Goal: Information Seeking & Learning: Check status

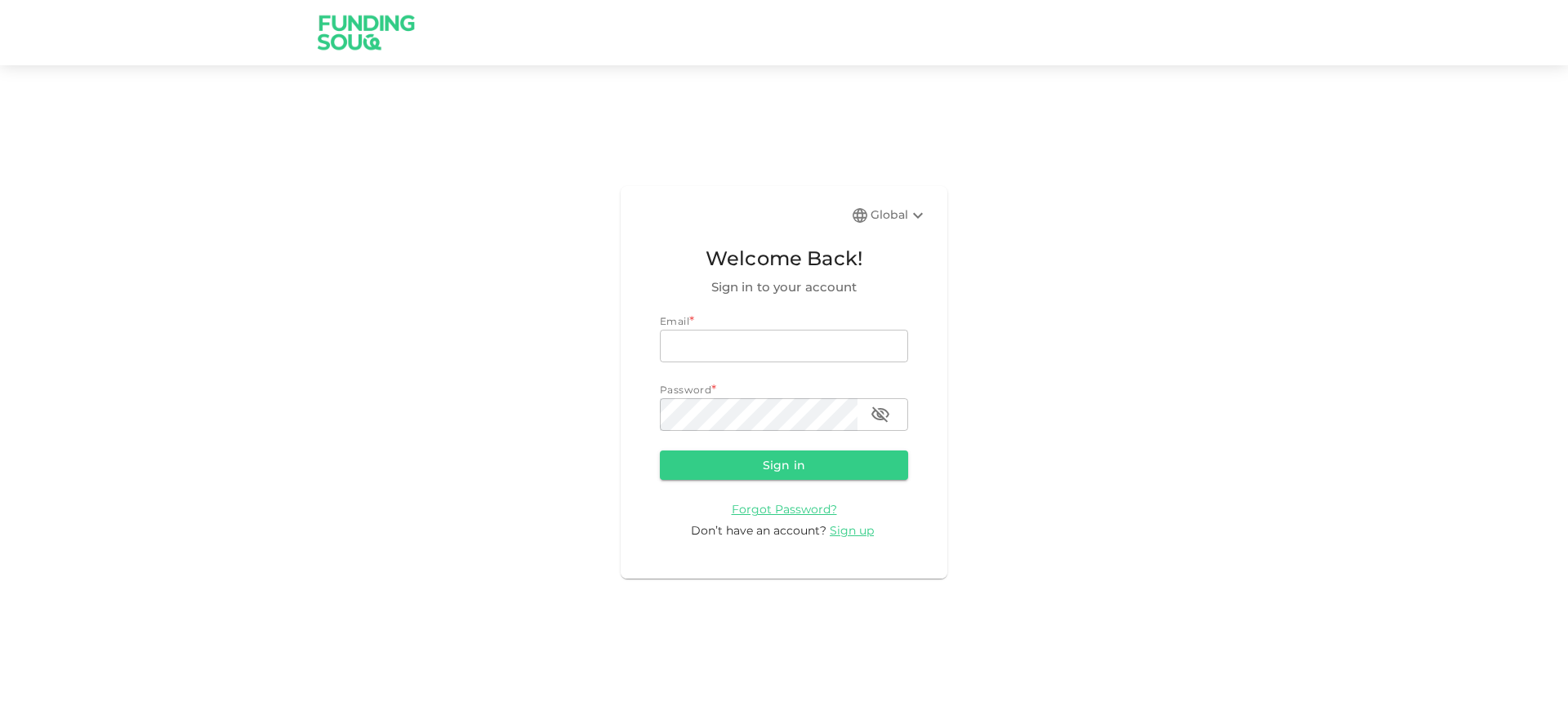
type input "[PERSON_NAME][EMAIL_ADDRESS][PERSON_NAME][DOMAIN_NAME]"
click at [826, 457] on button "Sign in" at bounding box center [784, 465] width 248 height 30
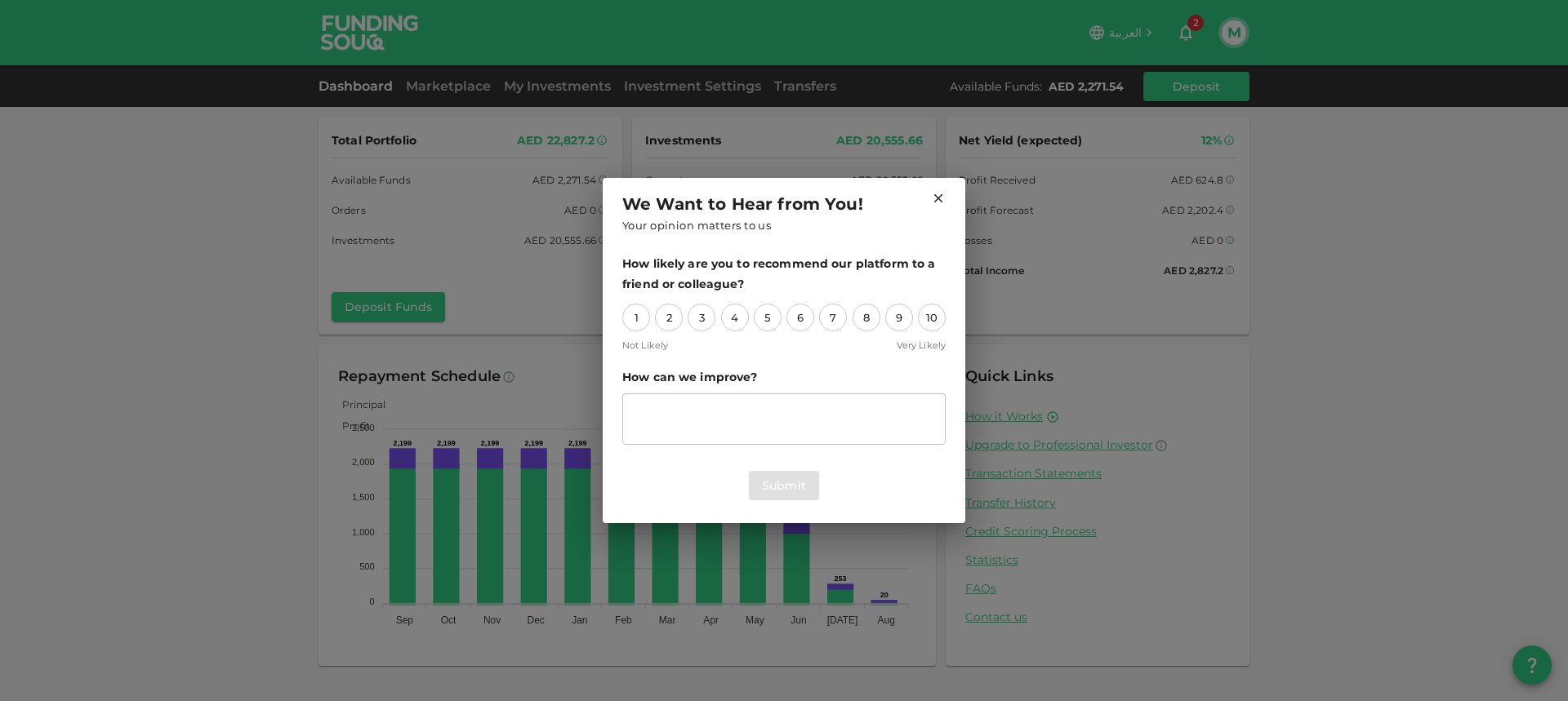
click at [936, 197] on icon at bounding box center [939, 198] width 9 height 9
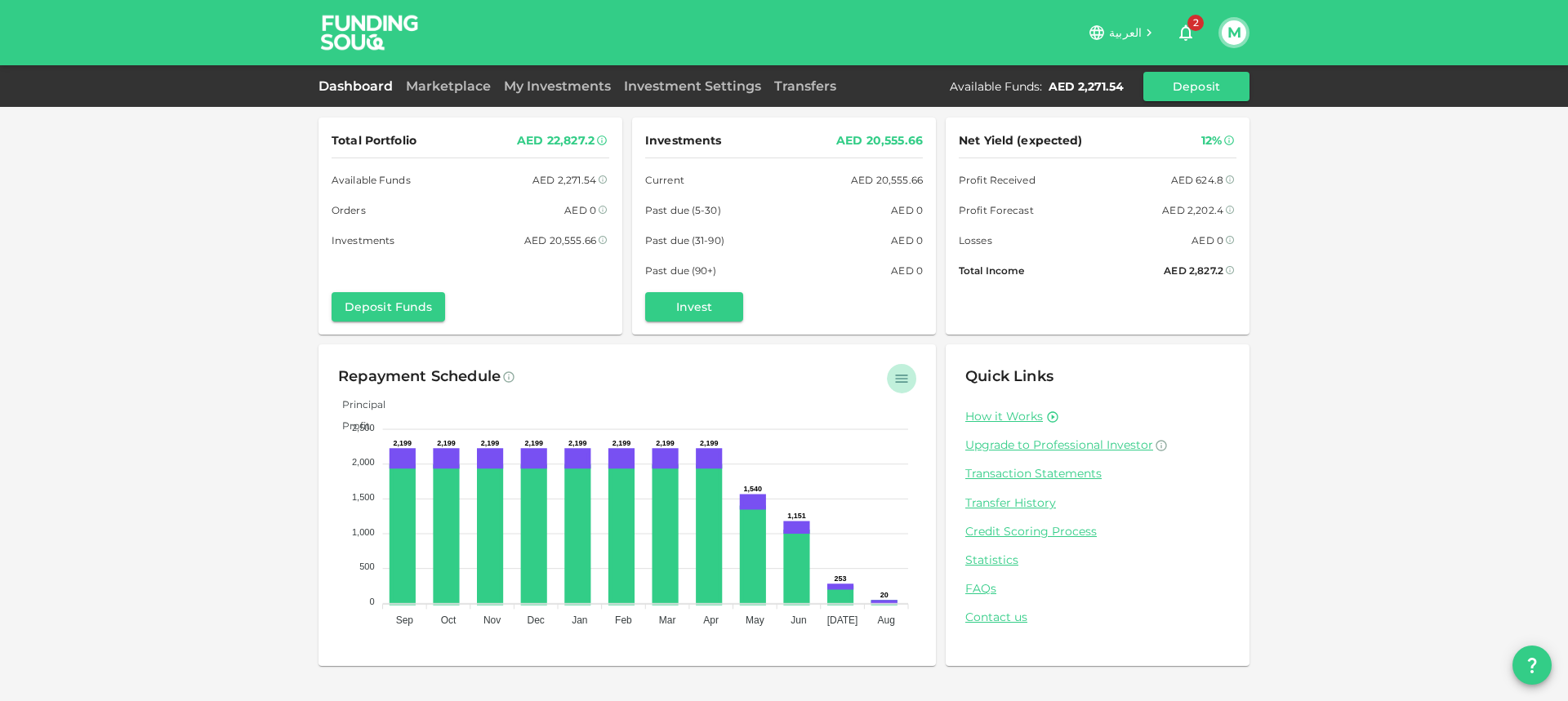
click at [903, 382] on icon "button" at bounding box center [901, 378] width 16 height 16
click at [260, 224] on div "Total Portfolio AED 22,827.2 Available Funds AED 2,271.54 Orders AED 0 Investme…" at bounding box center [784, 350] width 1568 height 701
click at [1376, 379] on div "Total Portfolio AED 22,827.2 Available Funds AED 2,271.54 Orders AED 0 Investme…" at bounding box center [784, 350] width 1568 height 701
click at [1035, 242] on div "Losses AED 0" at bounding box center [1096, 240] width 277 height 17
click at [1025, 143] on span "Net Yield (expected)" at bounding box center [1020, 141] width 124 height 20
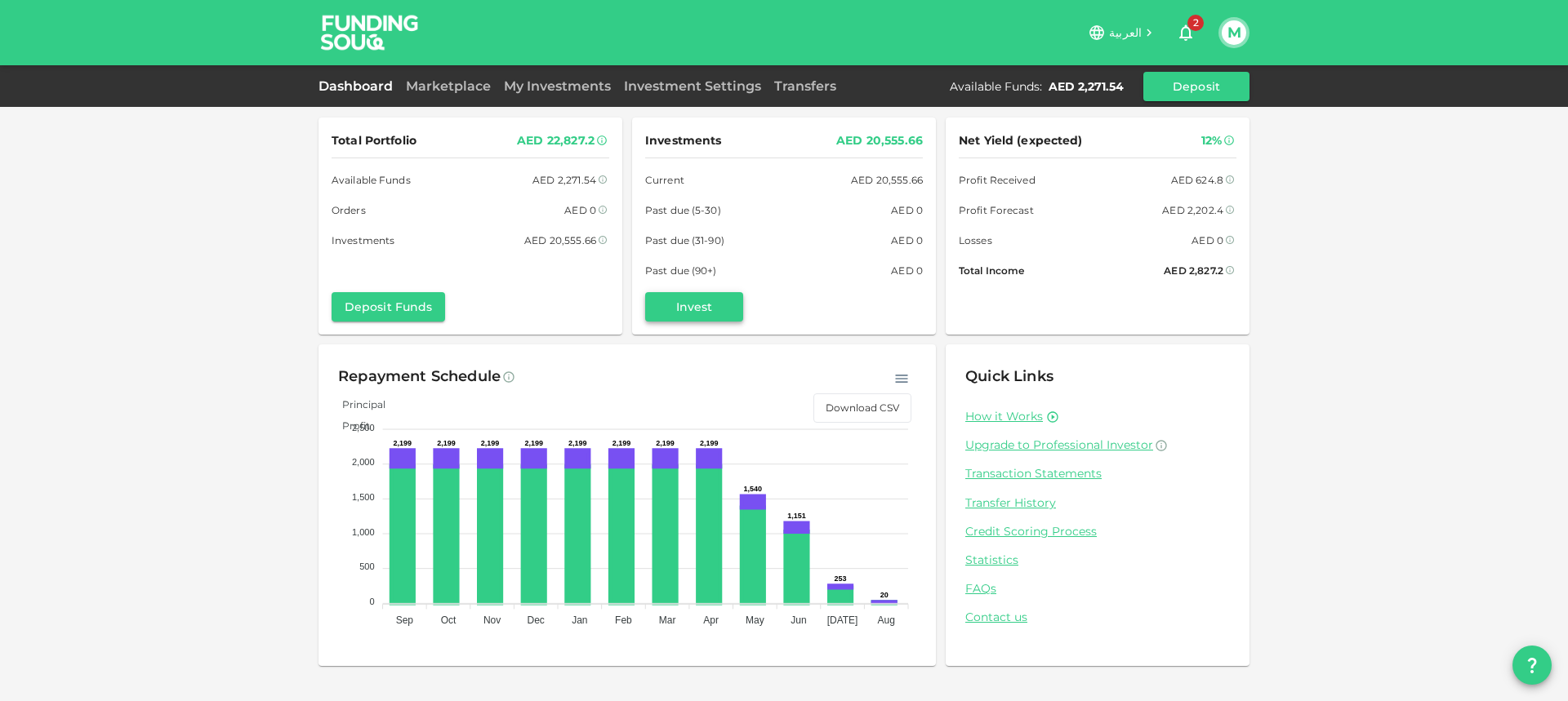
click at [692, 303] on button "Invest" at bounding box center [695, 307] width 98 height 30
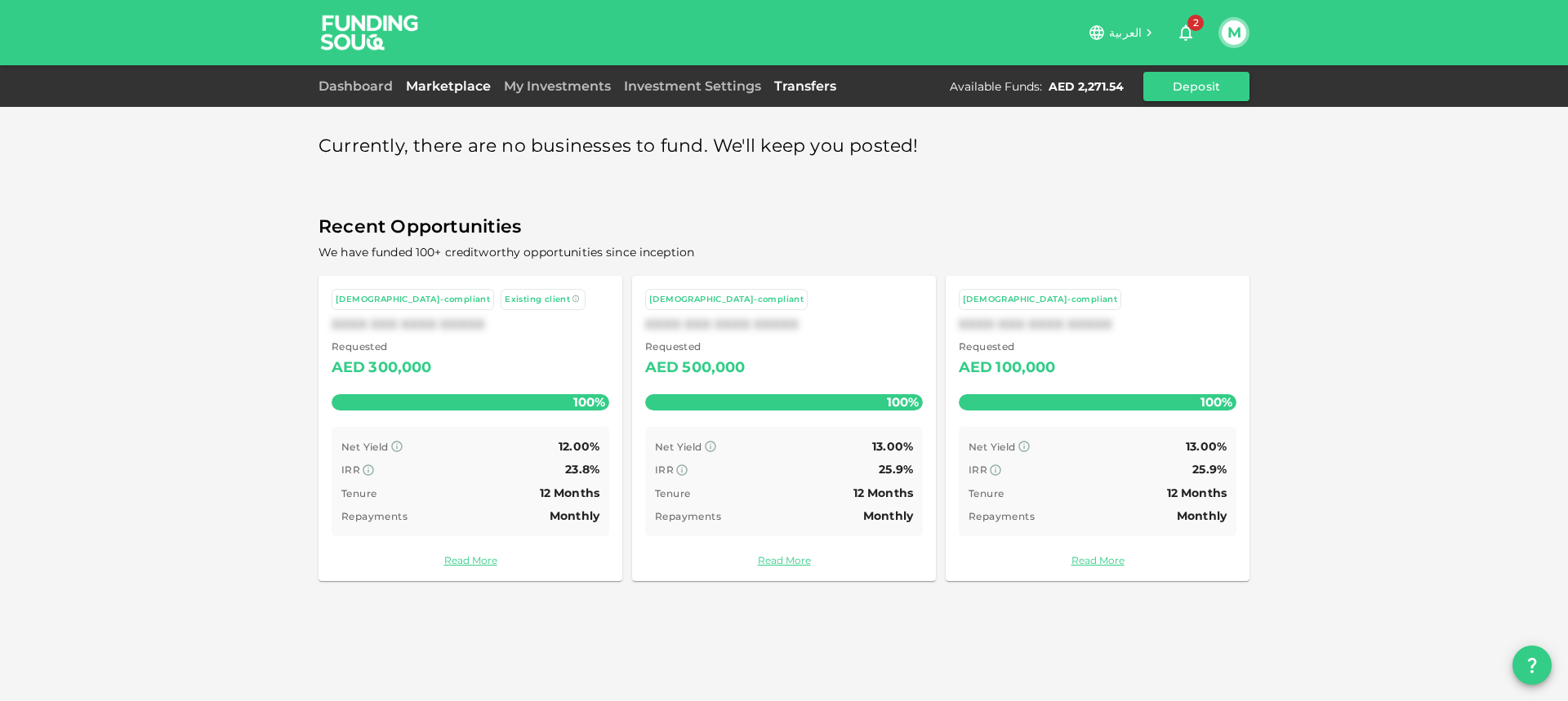
click at [797, 87] on link "Transfers" at bounding box center [805, 86] width 75 height 15
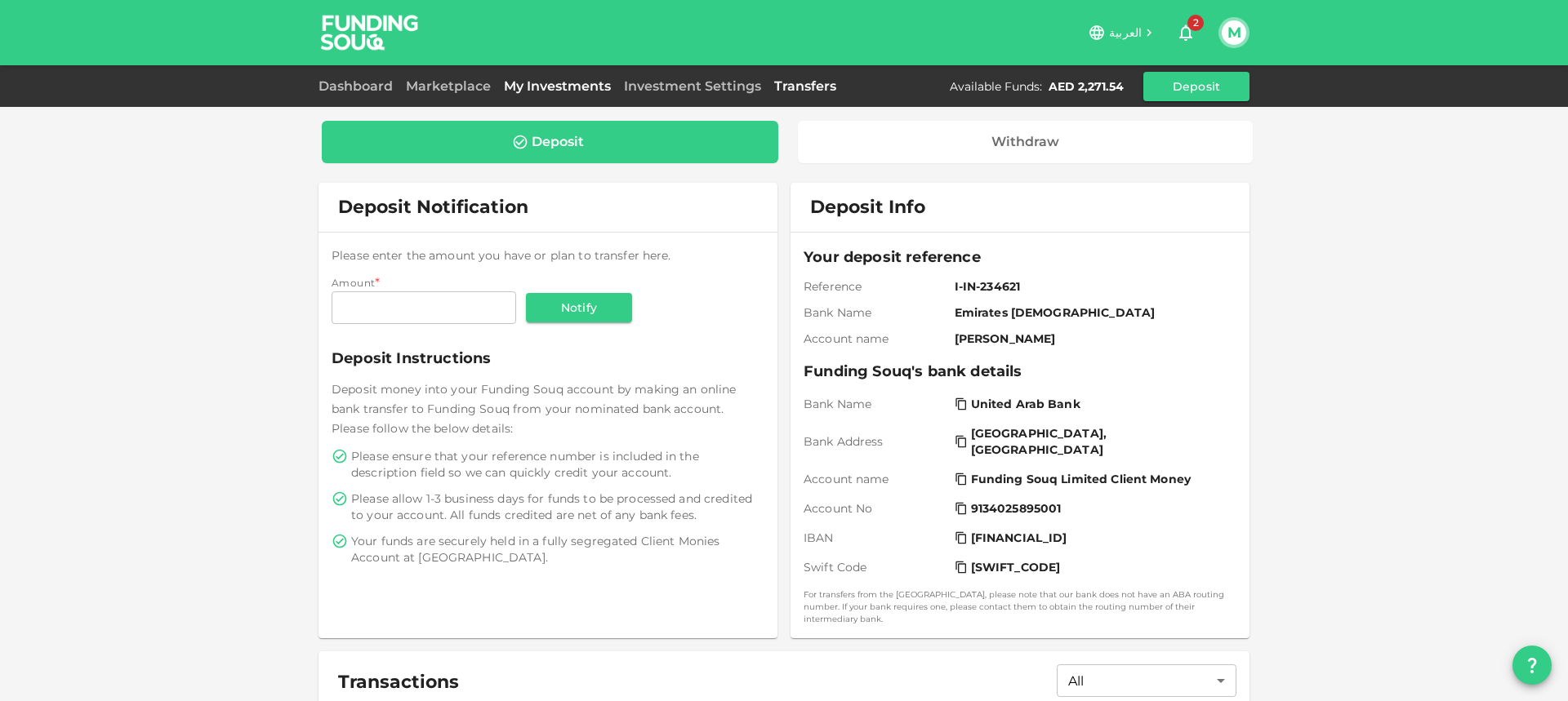
click at [564, 85] on link "My Investments" at bounding box center [557, 86] width 120 height 15
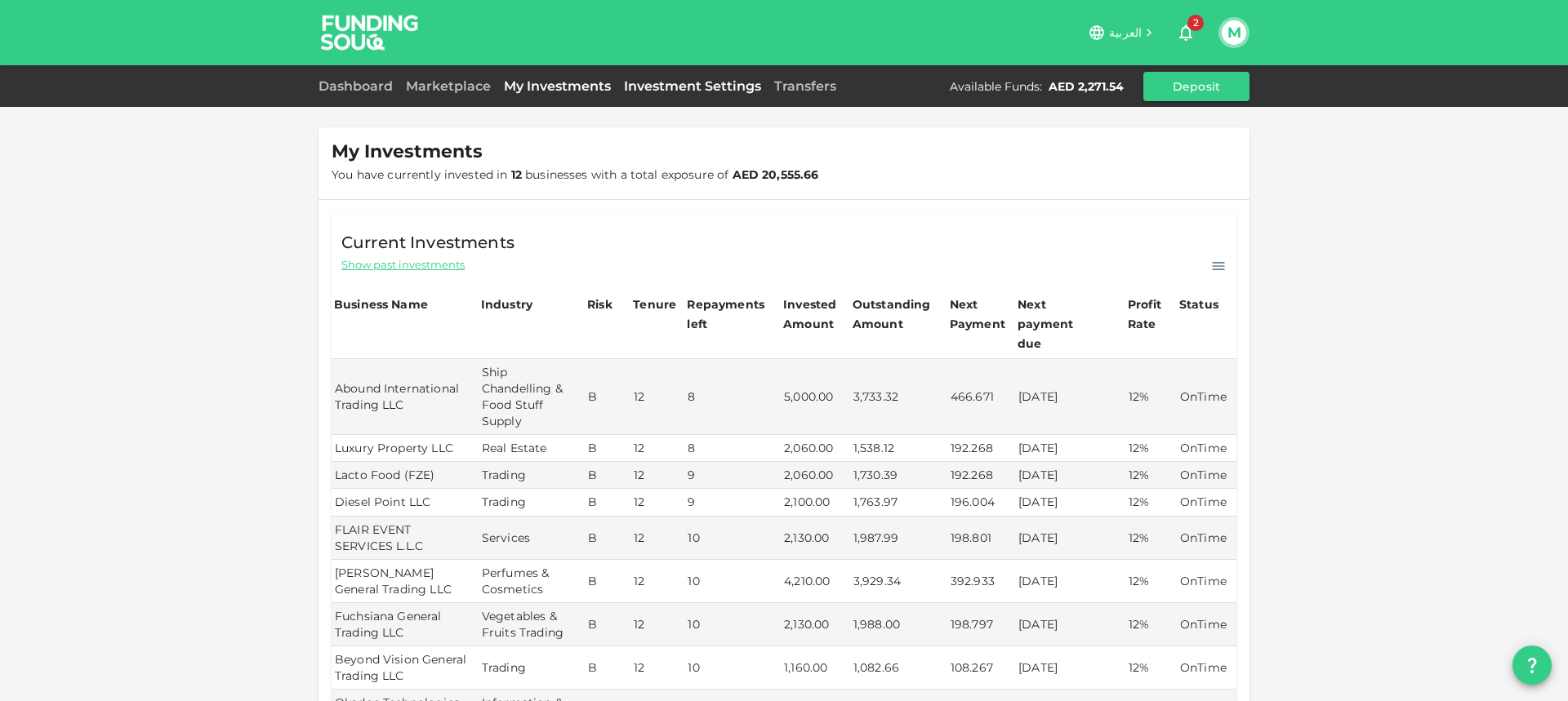
click at [654, 86] on link "Investment Settings" at bounding box center [692, 86] width 150 height 15
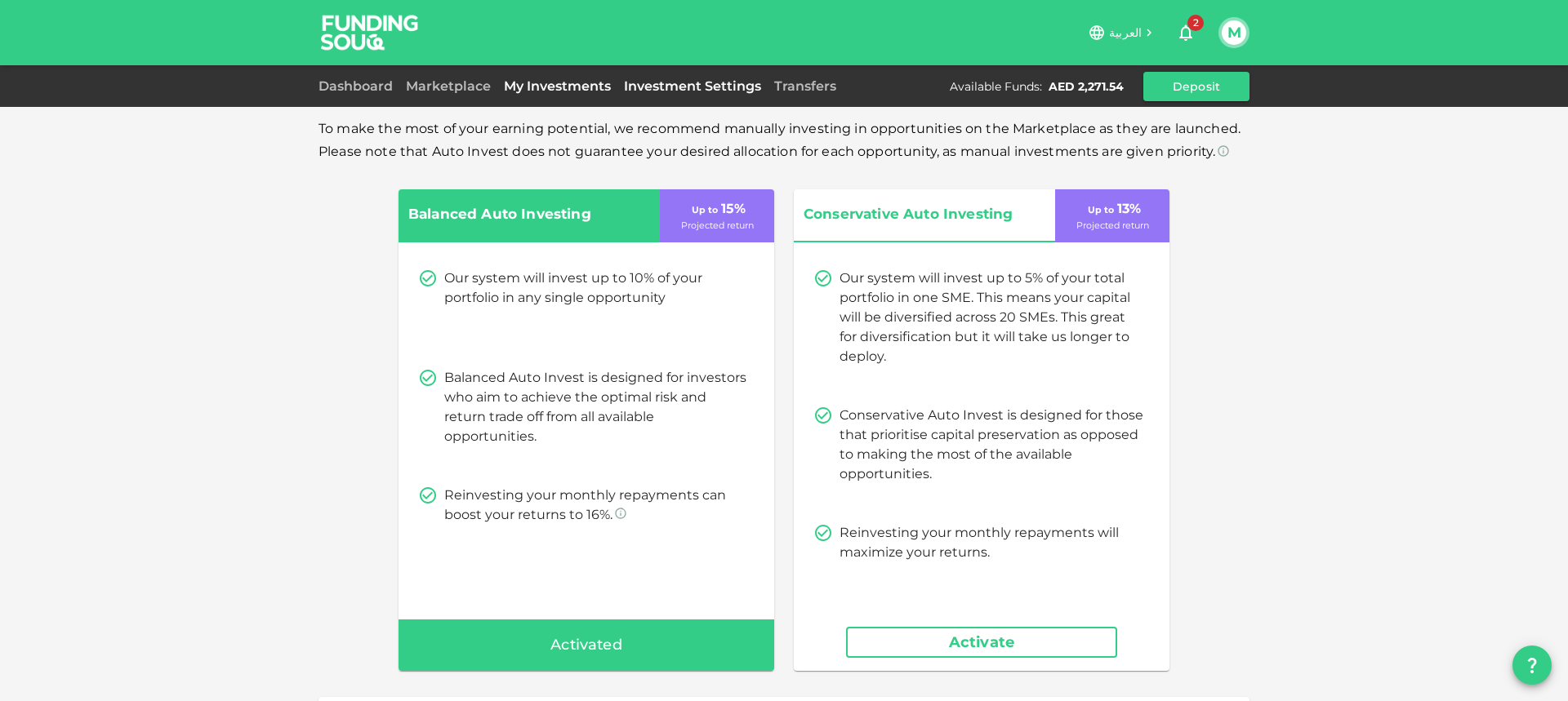
click at [553, 88] on link "My Investments" at bounding box center [557, 86] width 120 height 15
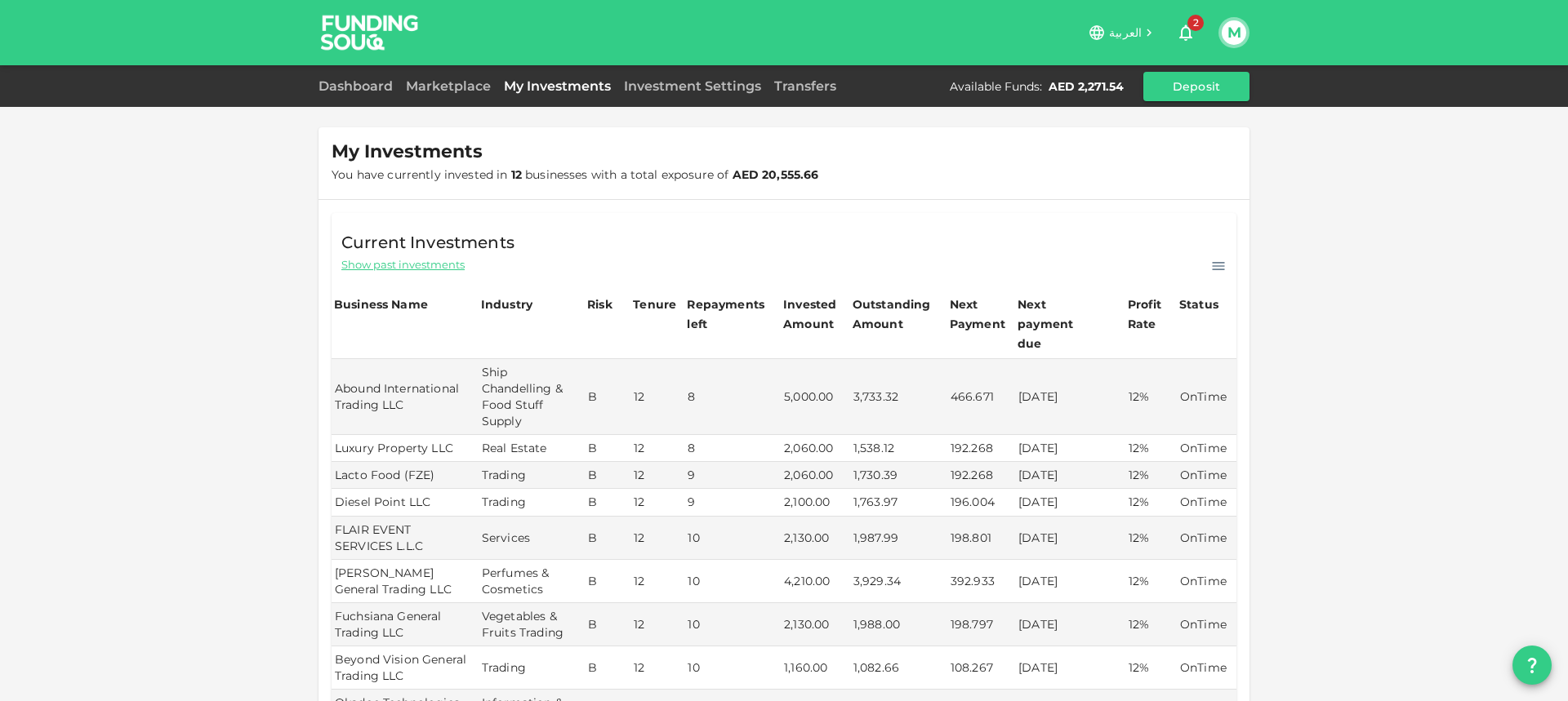
scroll to position [5, 0]
click at [397, 267] on span "Show past investments" at bounding box center [402, 260] width 123 height 15
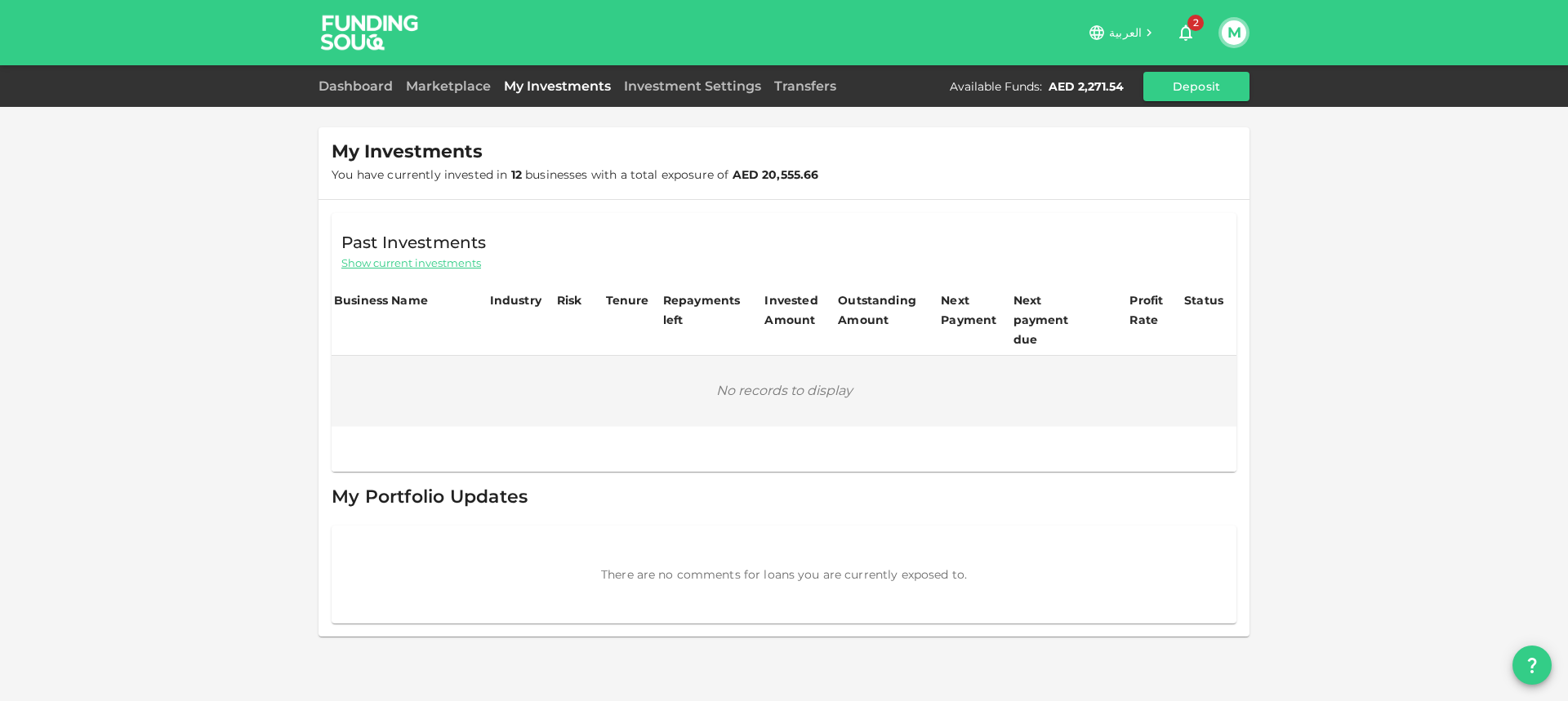
scroll to position [0, 0]
click at [428, 486] on span "My Portfolio Updates" at bounding box center [429, 497] width 196 height 22
click at [426, 264] on span "Show current investments" at bounding box center [410, 263] width 140 height 15
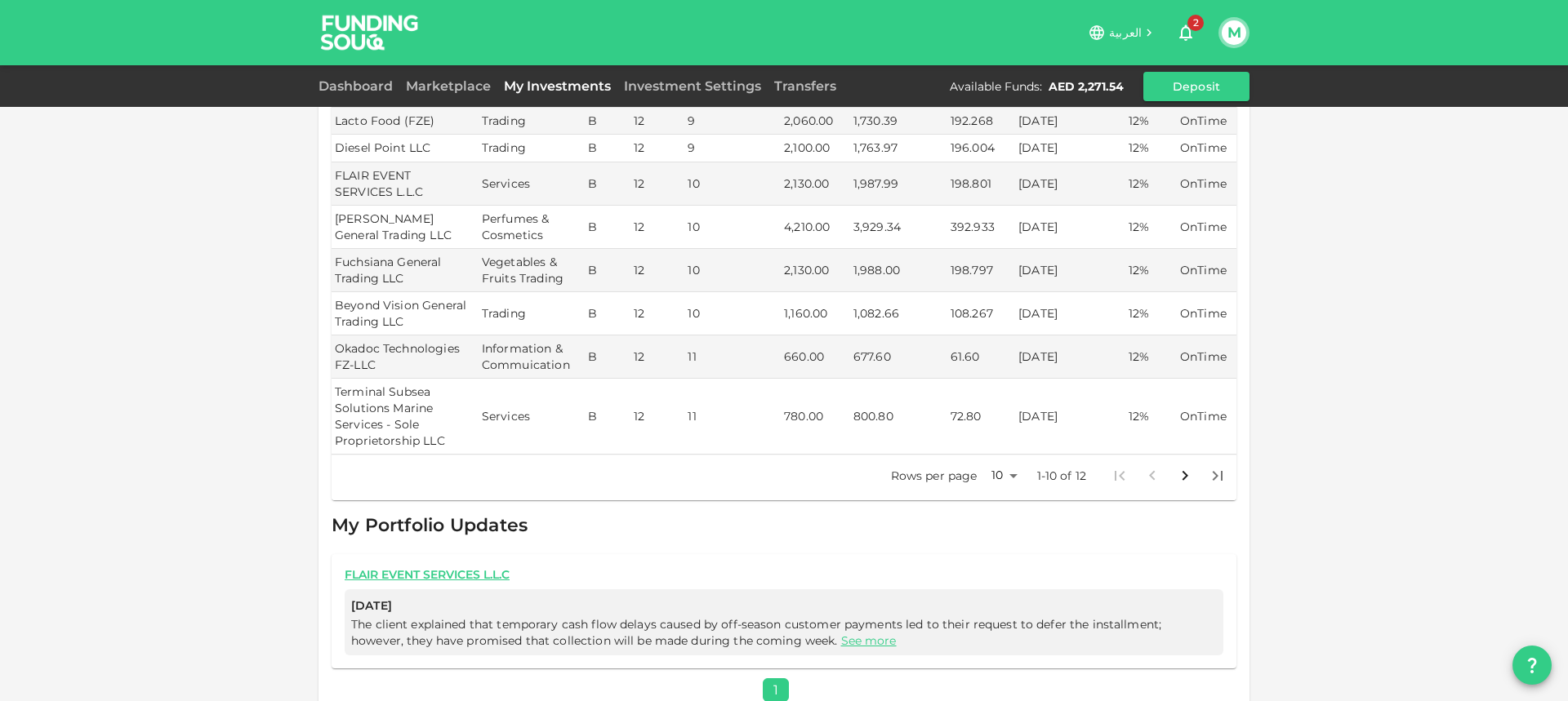
scroll to position [359, 0]
click at [841, 629] on link "See more" at bounding box center [868, 636] width 55 height 14
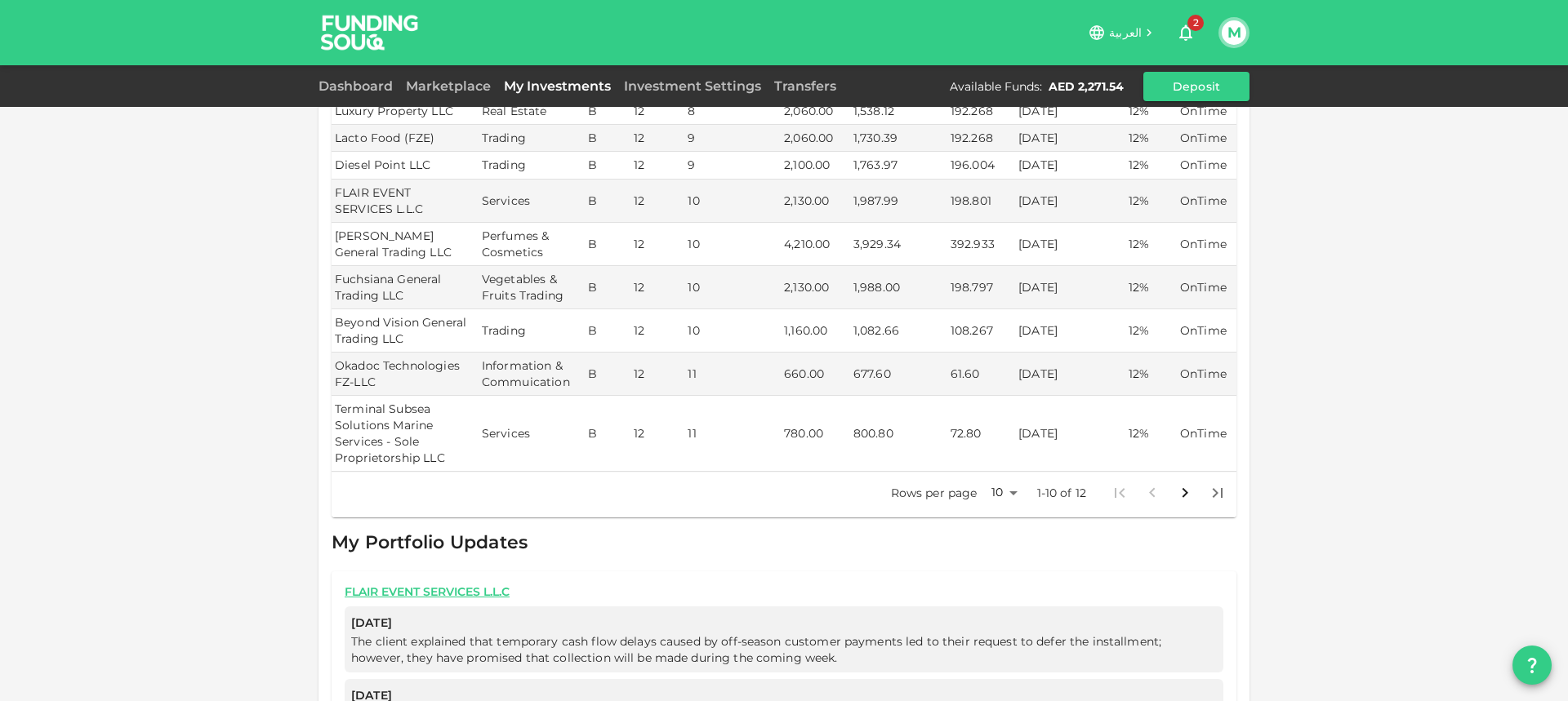
scroll to position [270, 0]
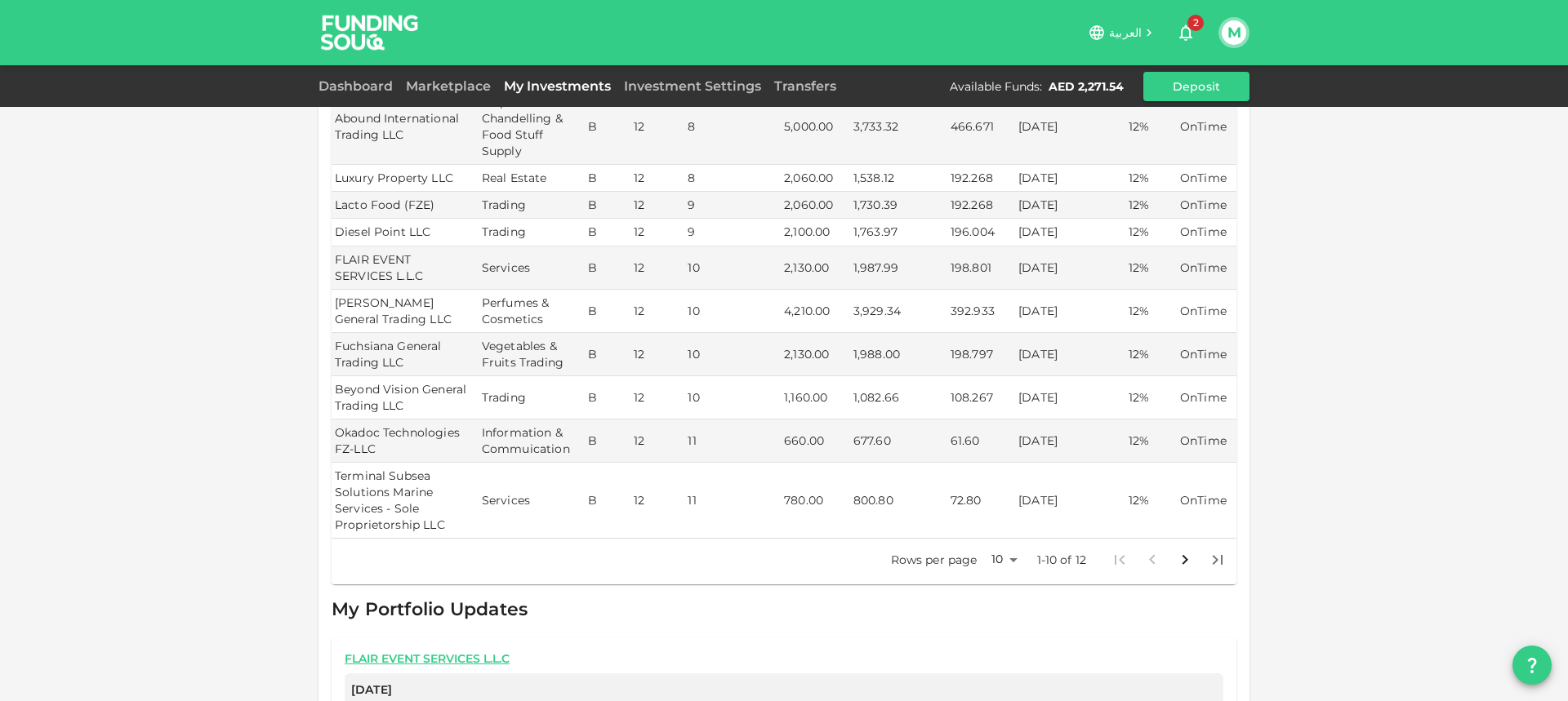
click at [1185, 554] on icon "Go to next page" at bounding box center [1185, 559] width 6 height 10
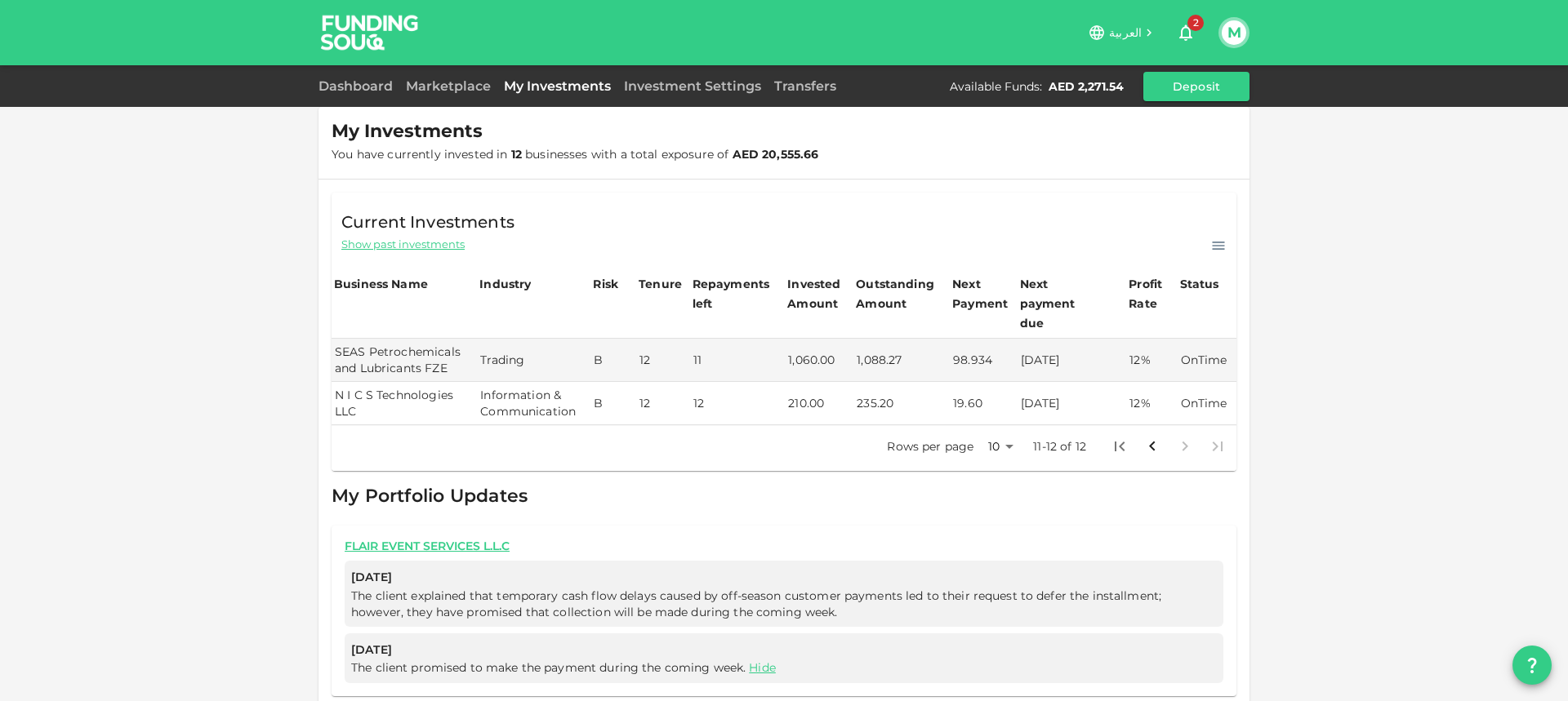
scroll to position [8, 0]
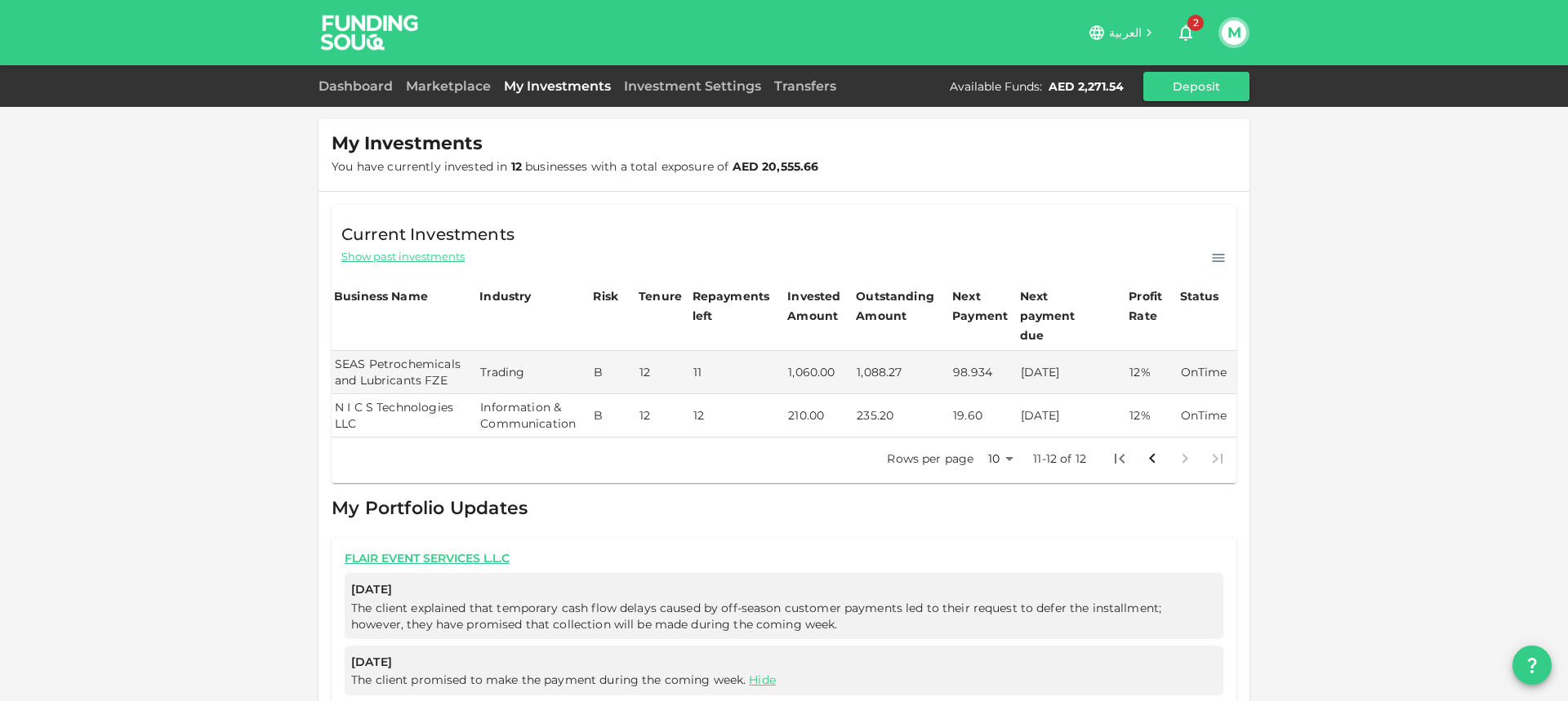
click at [1147, 449] on icon "Go to previous page" at bounding box center [1152, 459] width 20 height 19
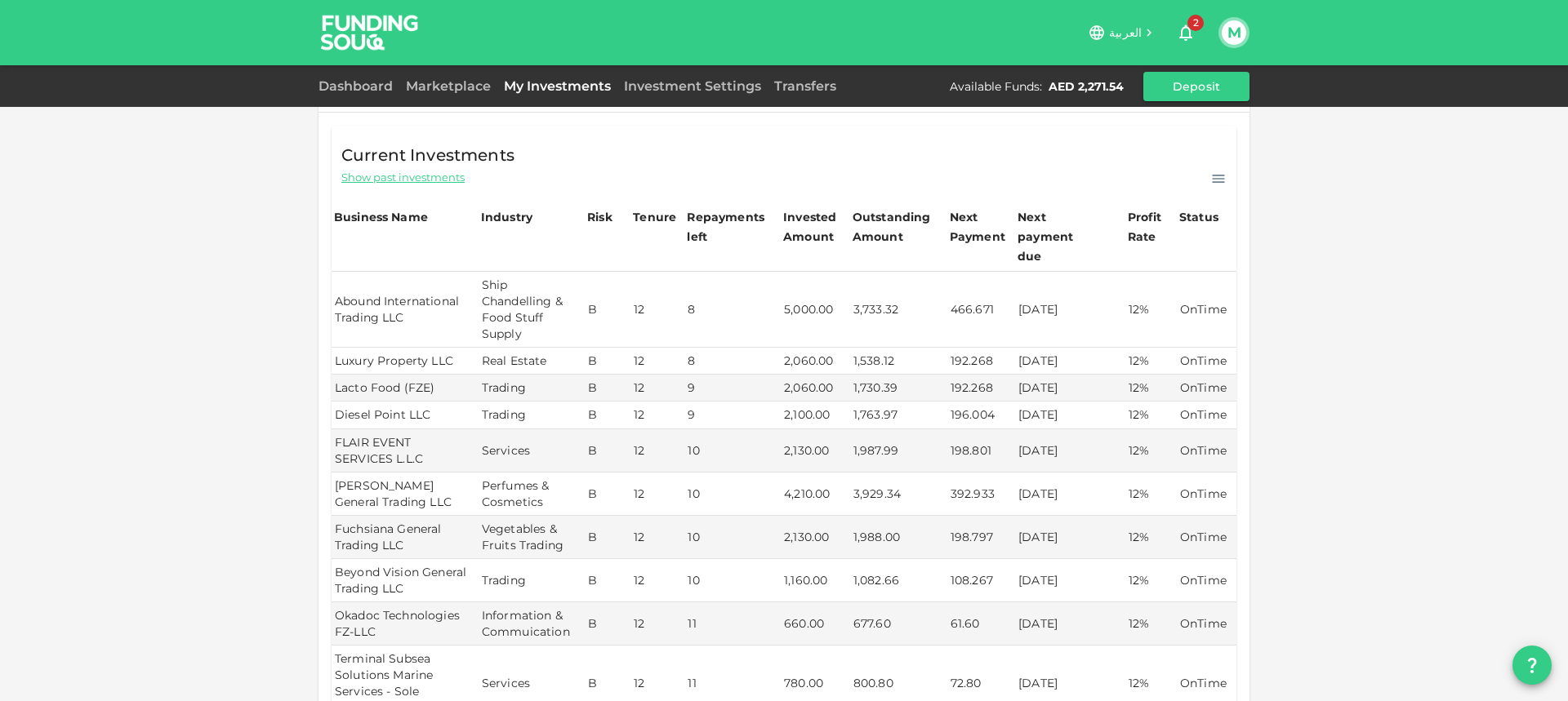
scroll to position [91, 0]
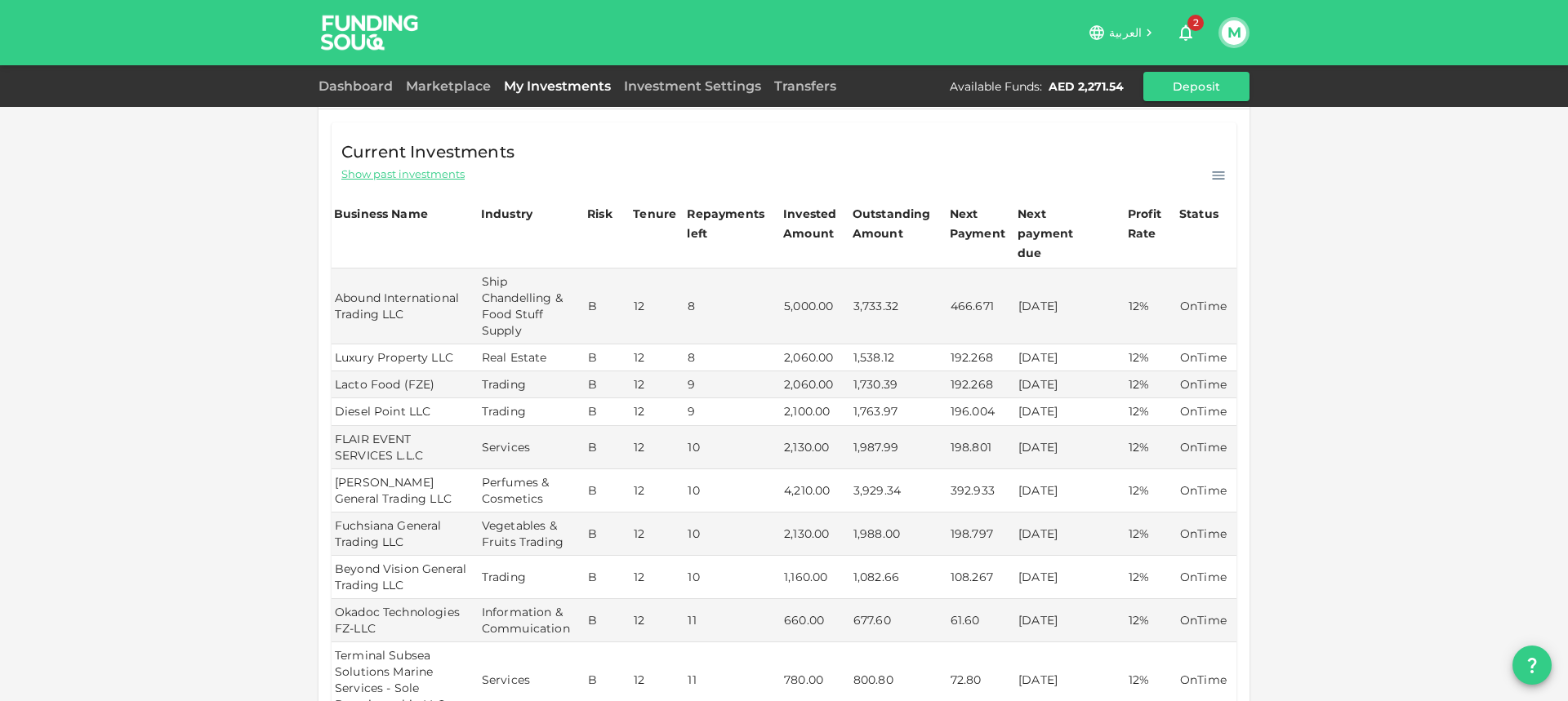
click at [1220, 175] on icon at bounding box center [1218, 175] width 16 height 16
click at [1346, 248] on div "My Investments You have currently invested in 12 businesses with a total exposu…" at bounding box center [784, 476] width 1568 height 1135
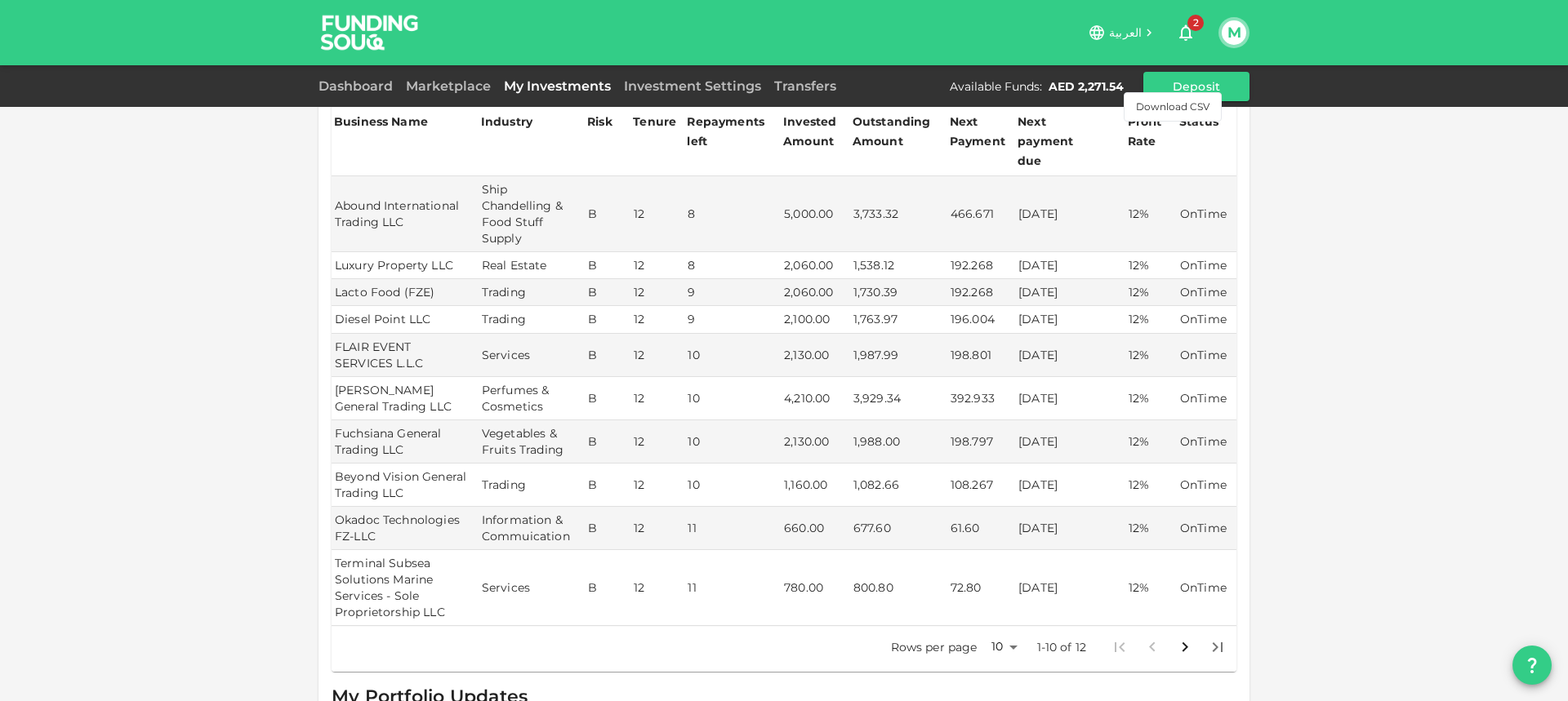
scroll to position [172, 0]
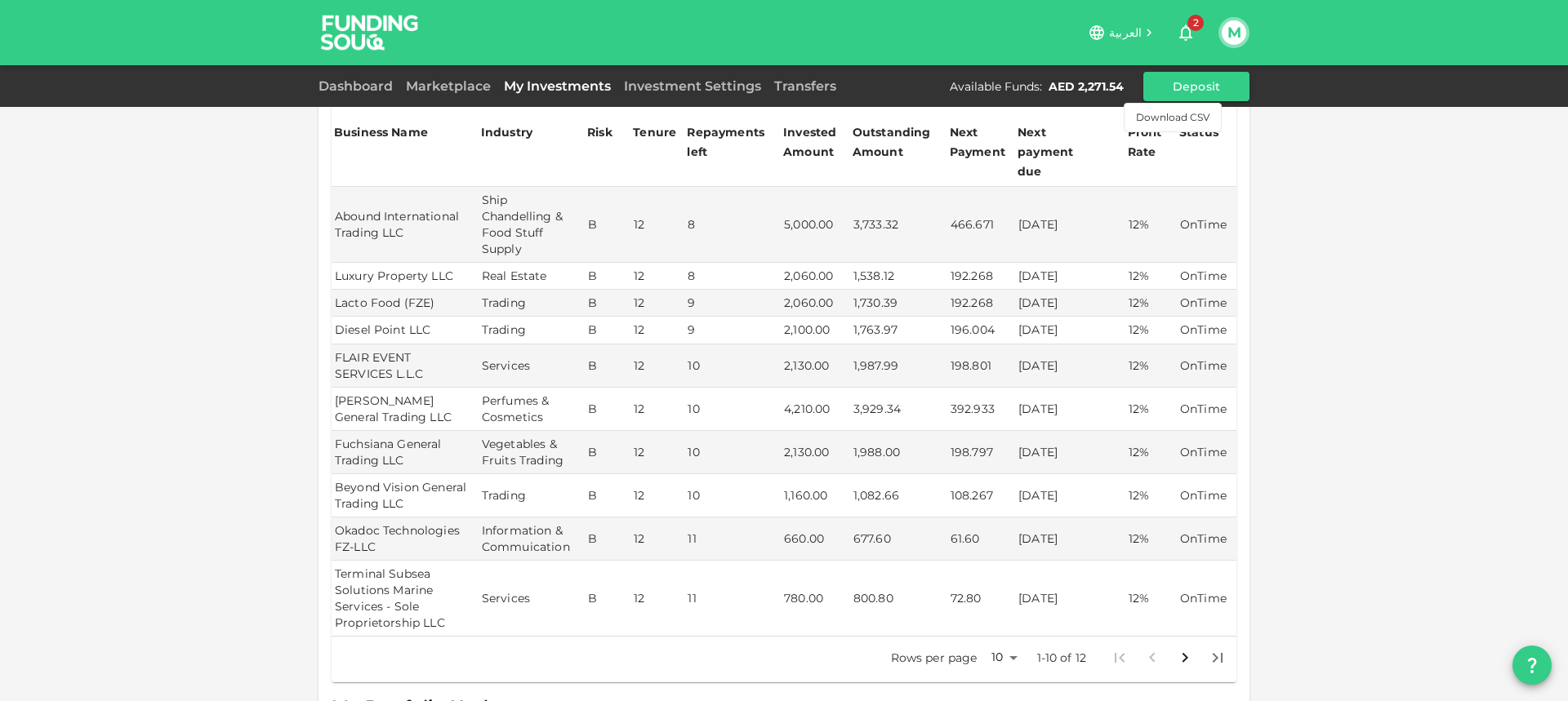
click at [1181, 648] on icon "Go to next page" at bounding box center [1185, 658] width 20 height 19
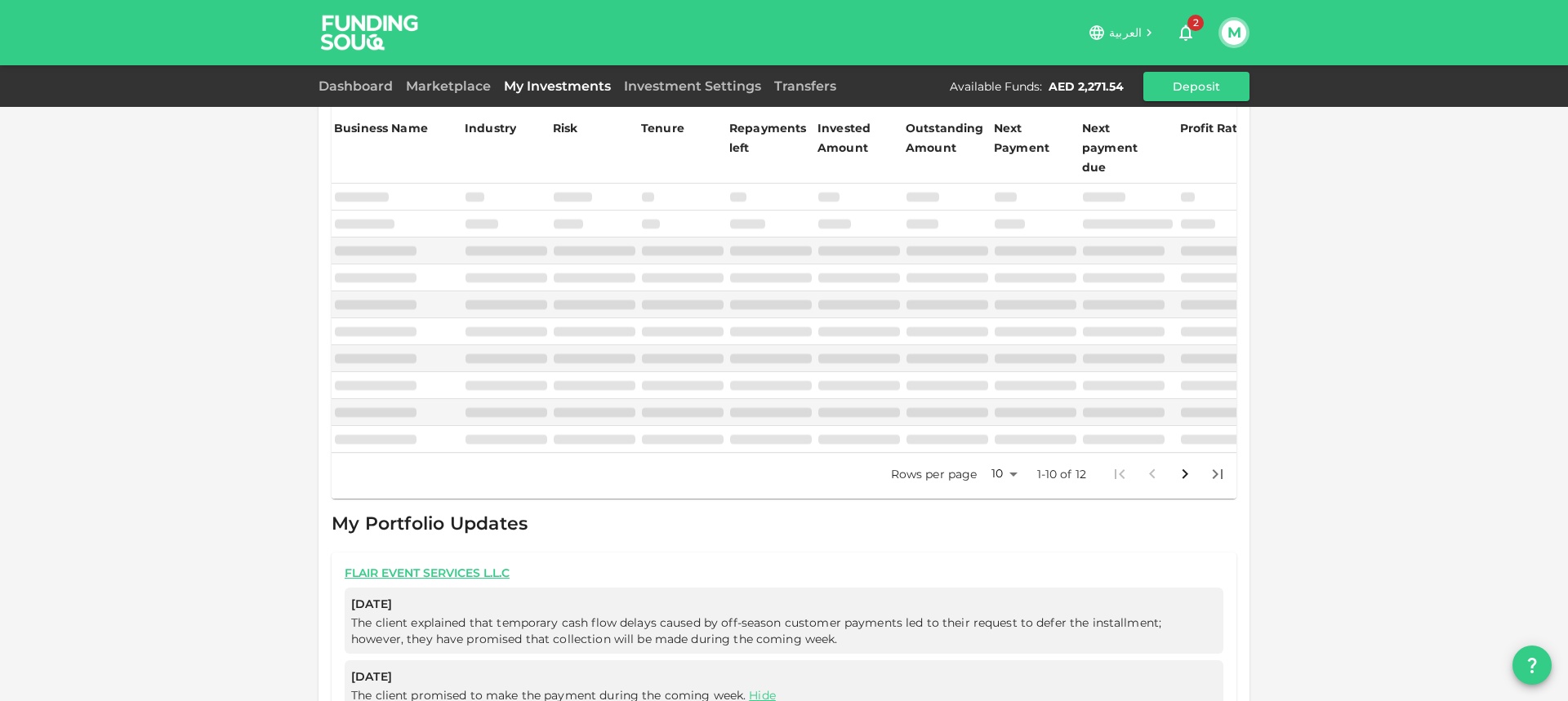
scroll to position [53, 0]
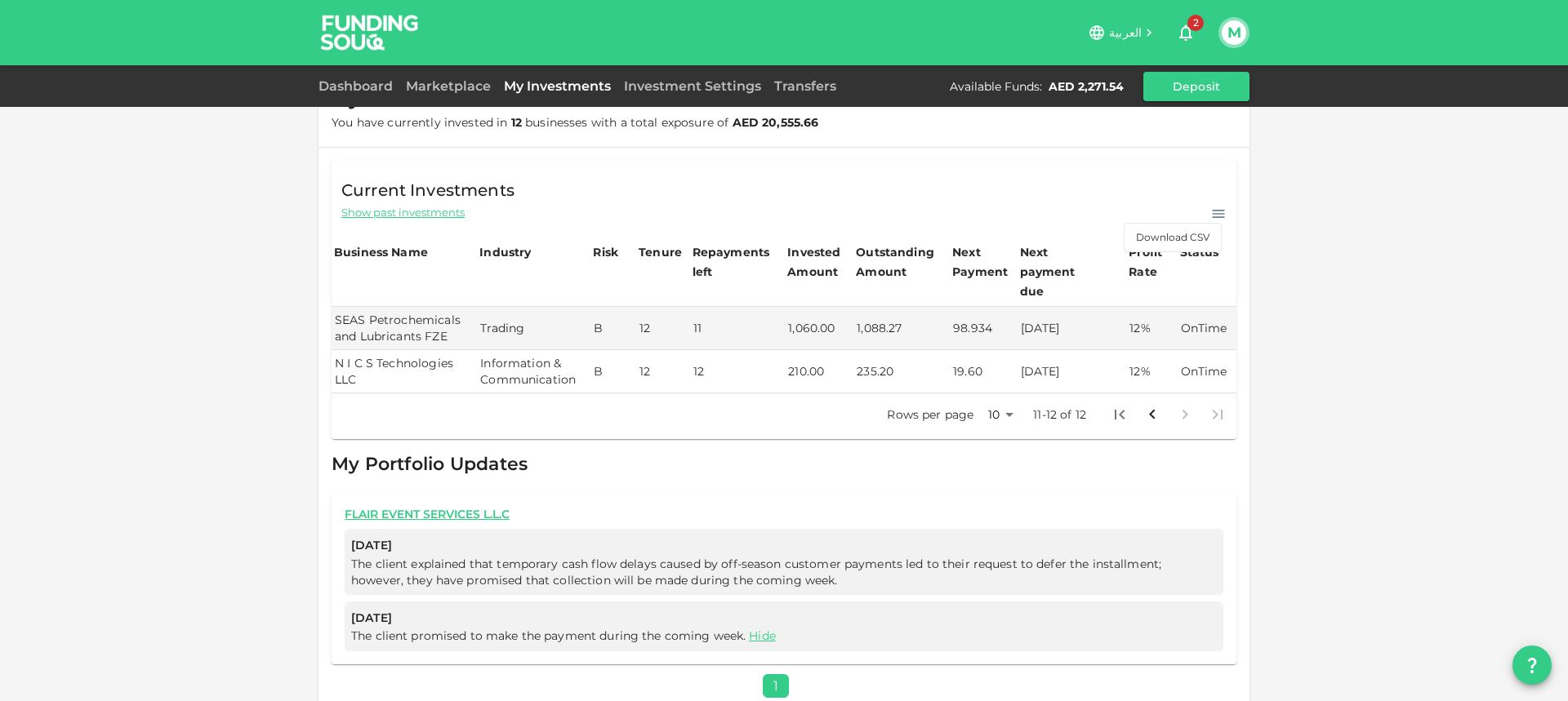
click at [1182, 36] on icon "button" at bounding box center [1185, 33] width 13 height 16
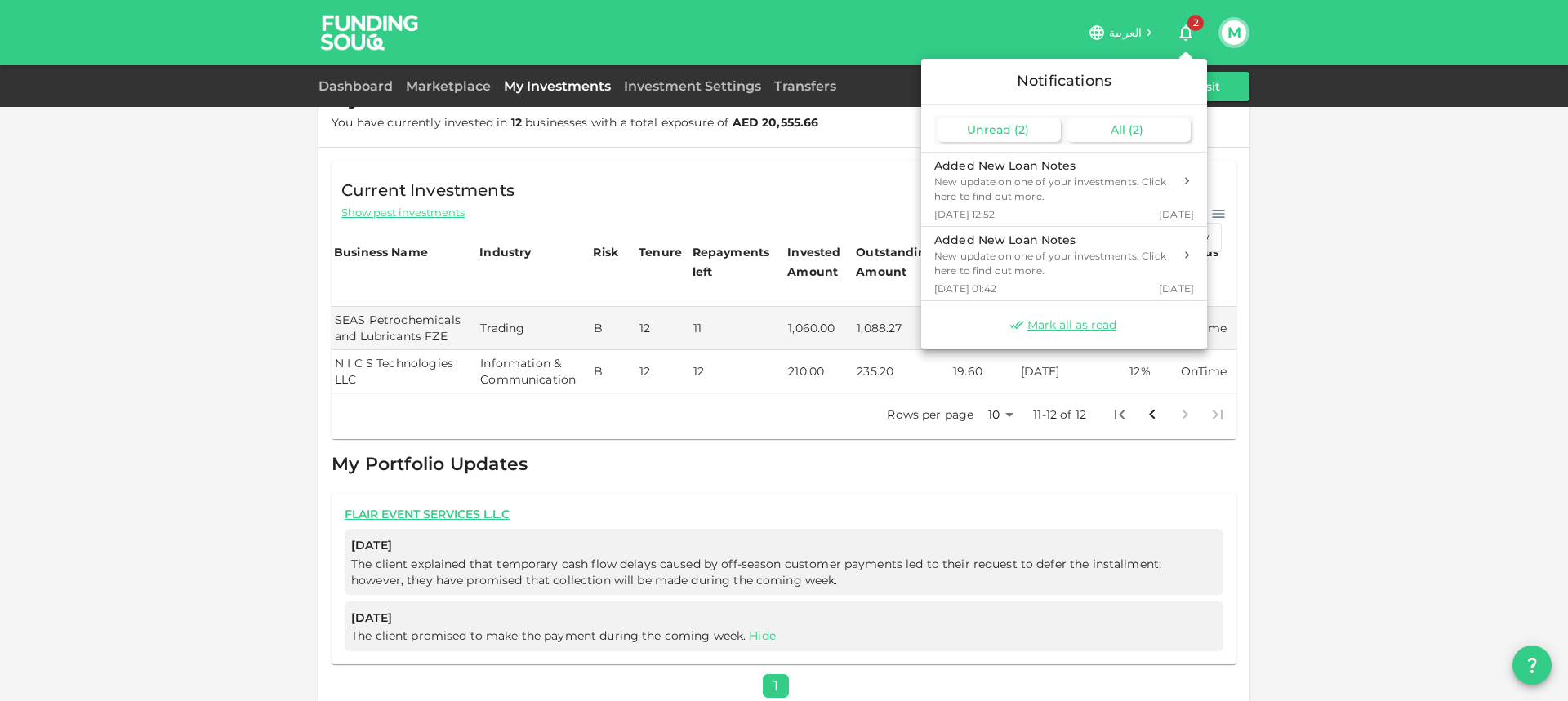
click at [1111, 136] on span "All" at bounding box center [1118, 129] width 14 height 14
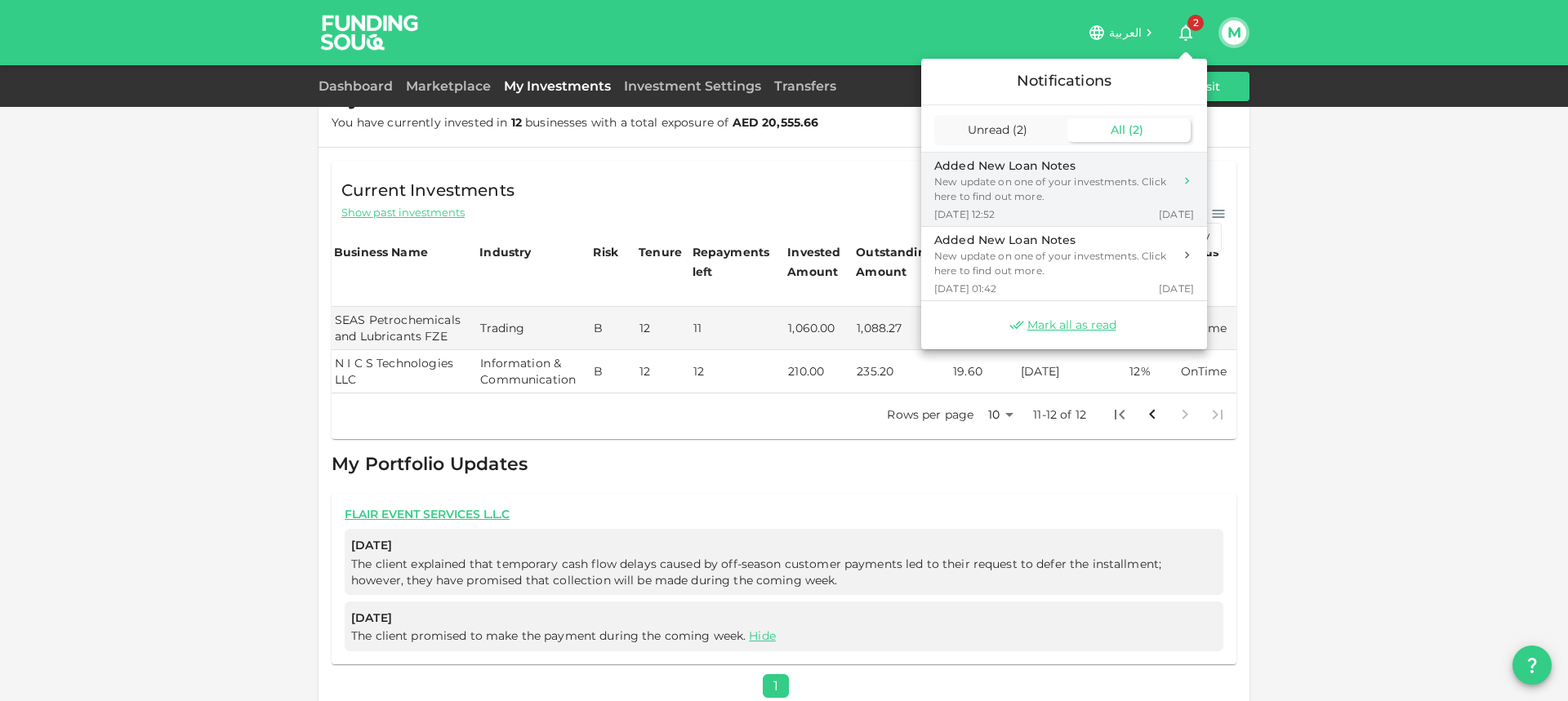
click at [1072, 183] on div "New update on one of your investments. Click here to find out more." at bounding box center [1054, 189] width 239 height 30
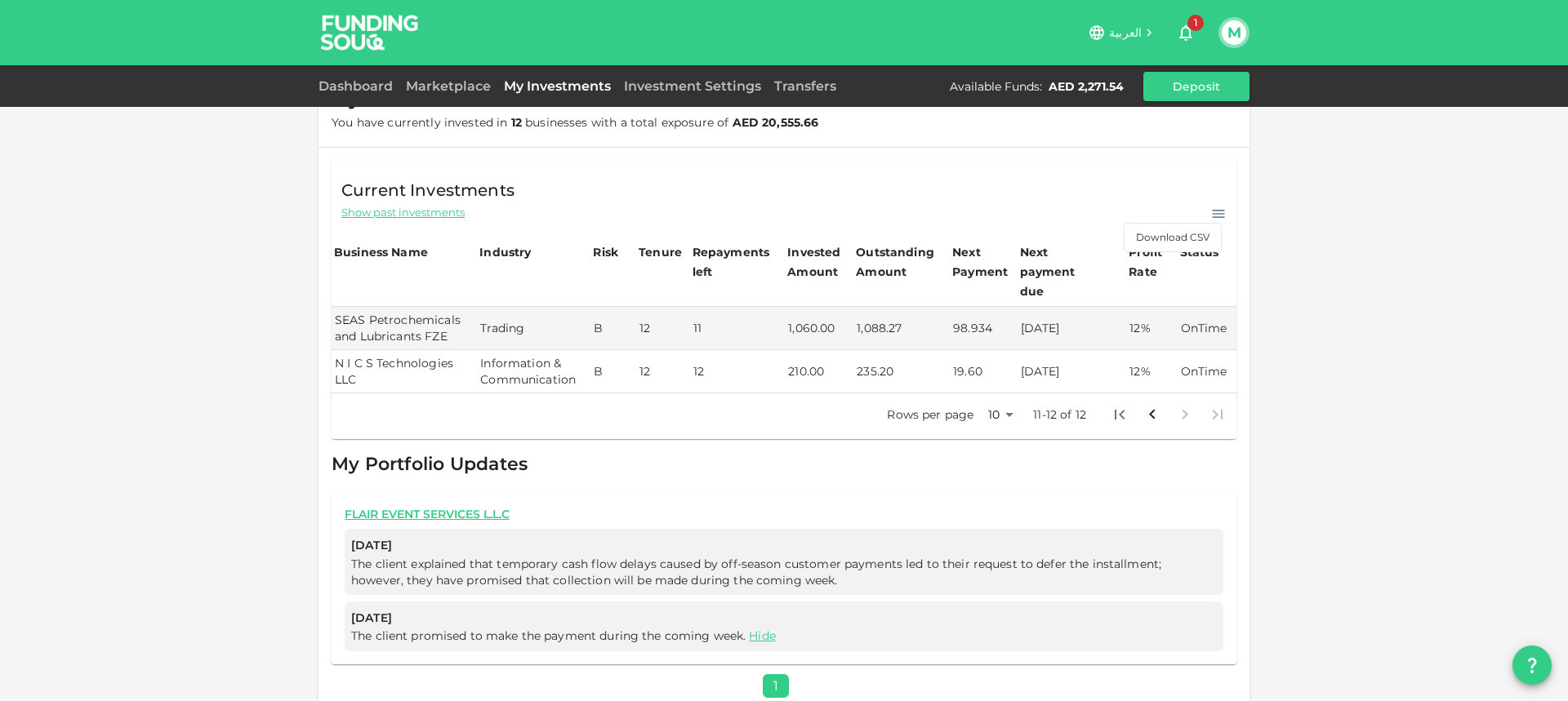
click at [1185, 33] on icon "button" at bounding box center [1186, 32] width 20 height 19
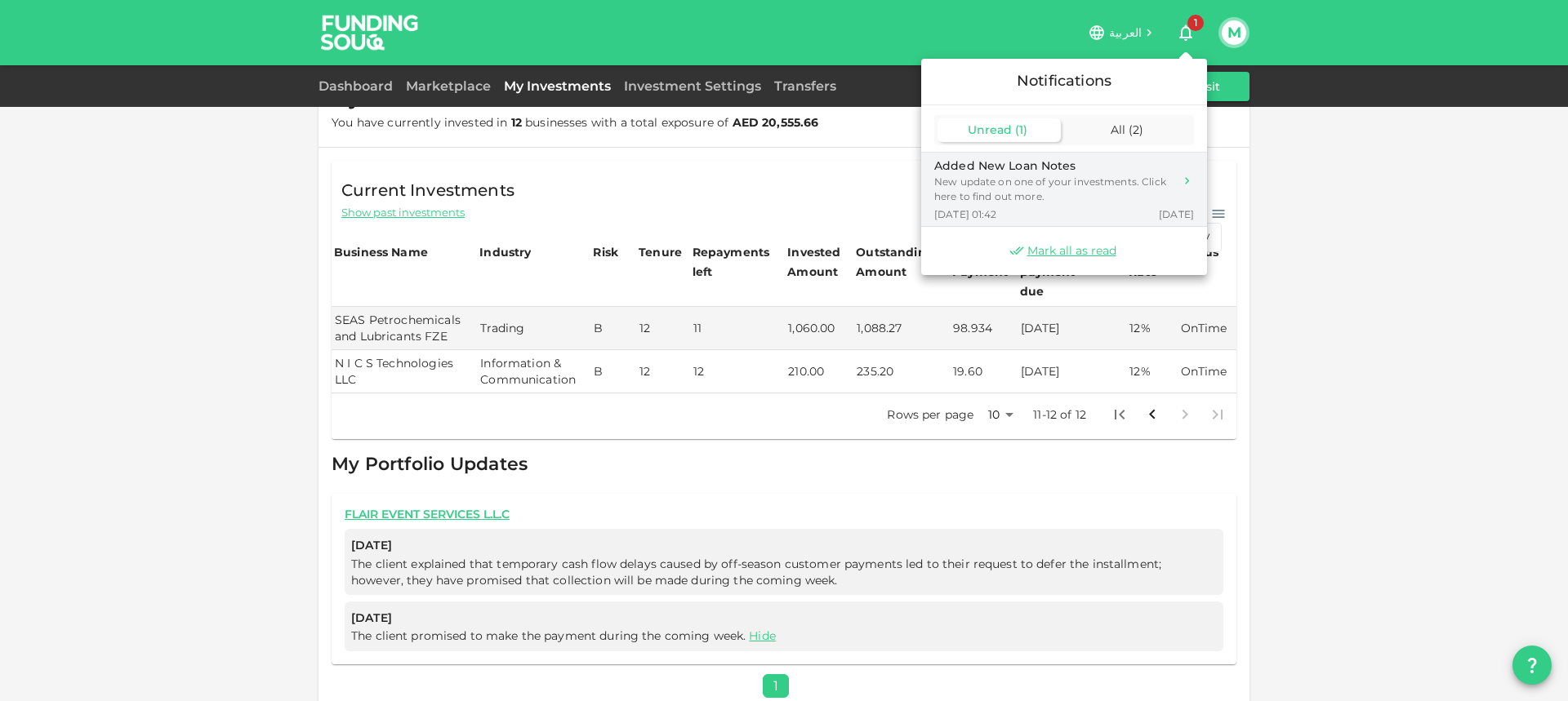
click at [1016, 177] on div "New update on one of your investments. Click here to find out more." at bounding box center [1054, 189] width 239 height 30
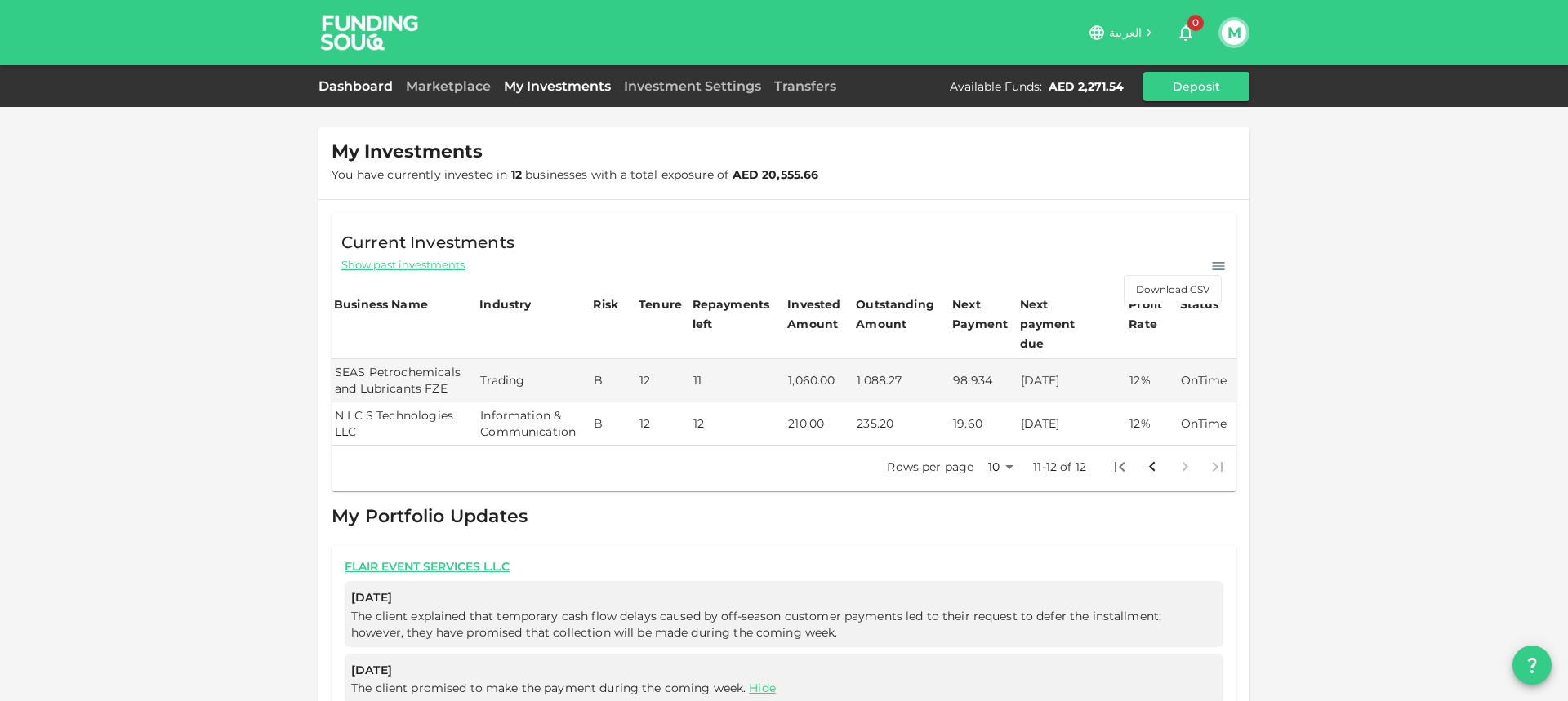
click at [360, 80] on link "Dashboard" at bounding box center [359, 86] width 81 height 15
